Goal: Check status: Check status

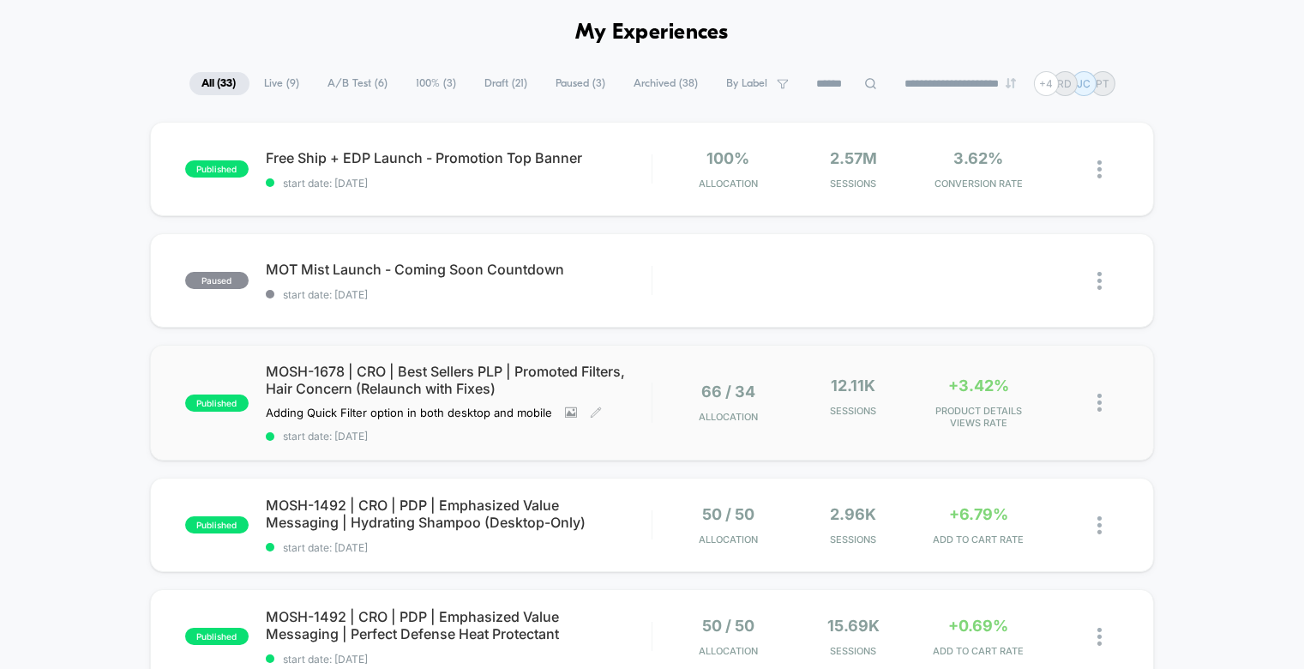
click at [543, 377] on span "MOSH-1678 | CRO | Best Sellers PLP | Promoted Filters, Hair Concern (Relaunch w…" at bounding box center [459, 380] width 386 height 34
